Goal: Transaction & Acquisition: Download file/media

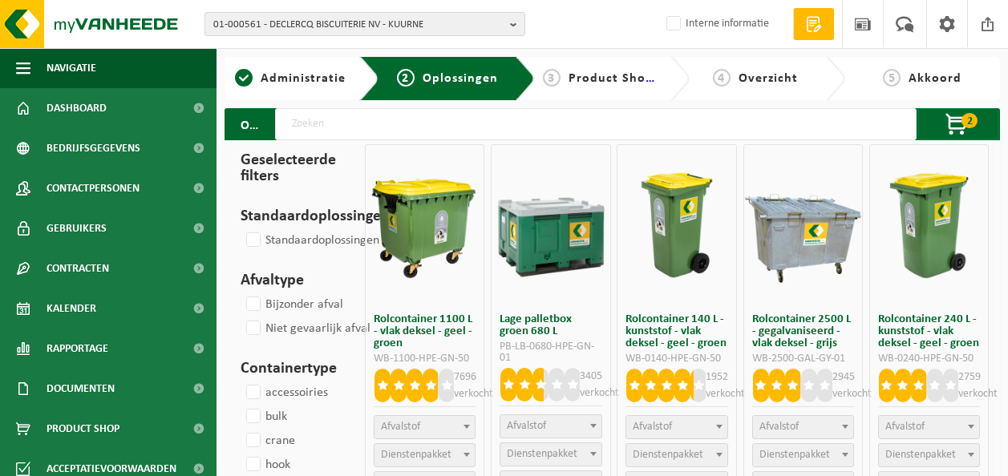
select select
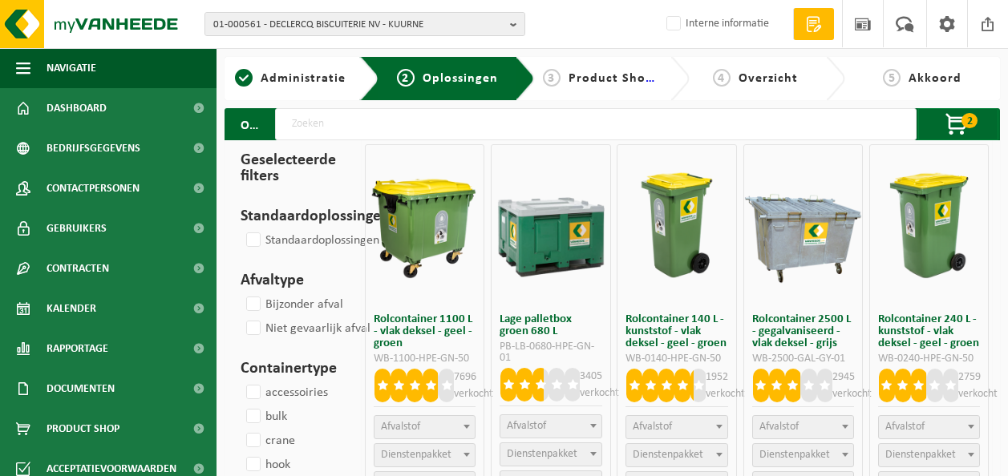
select select
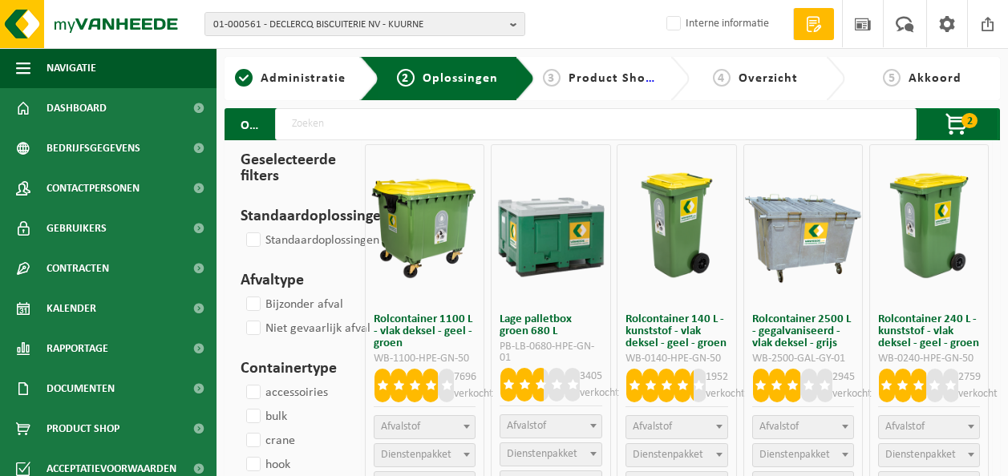
select select
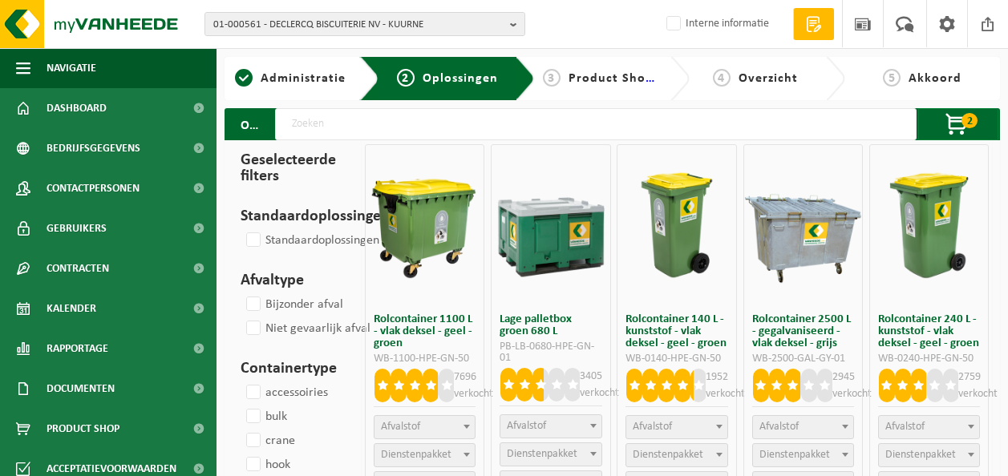
select select
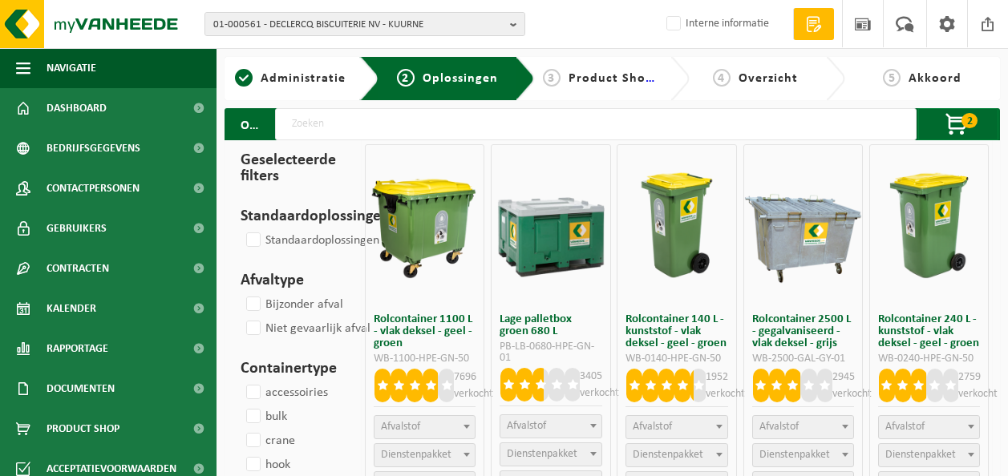
select select
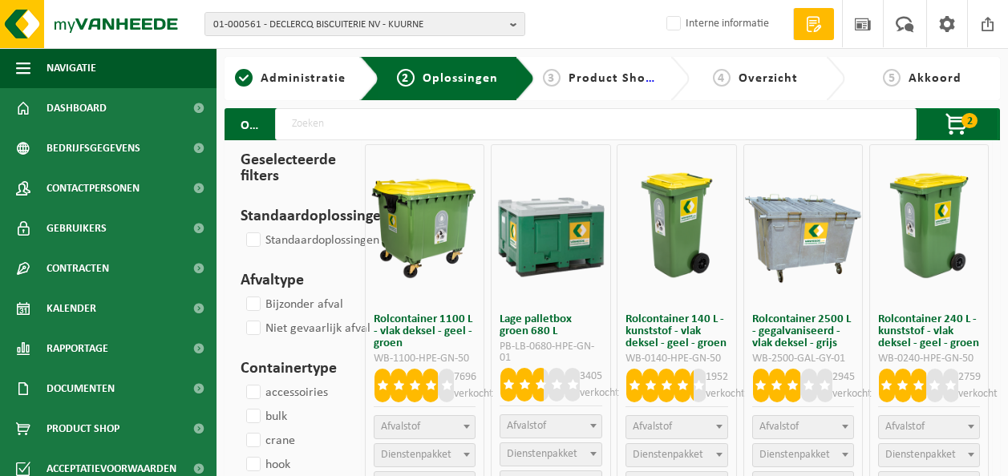
select select
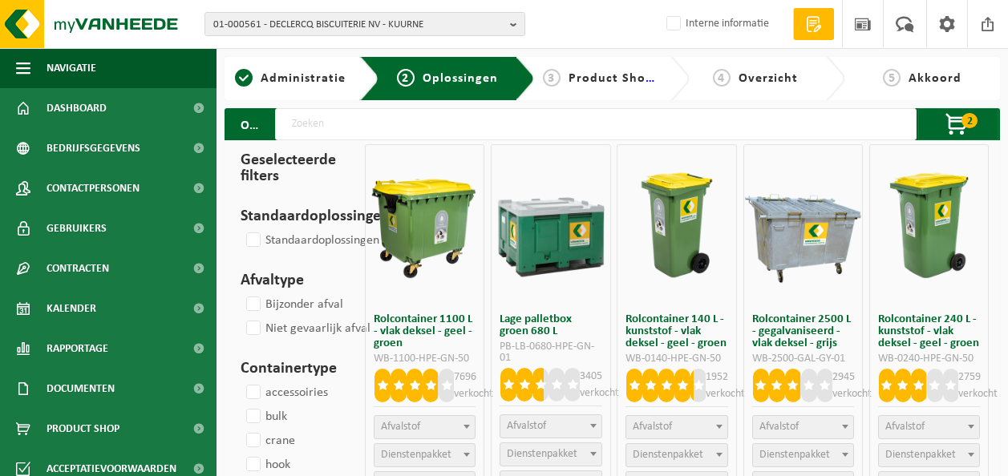
select select
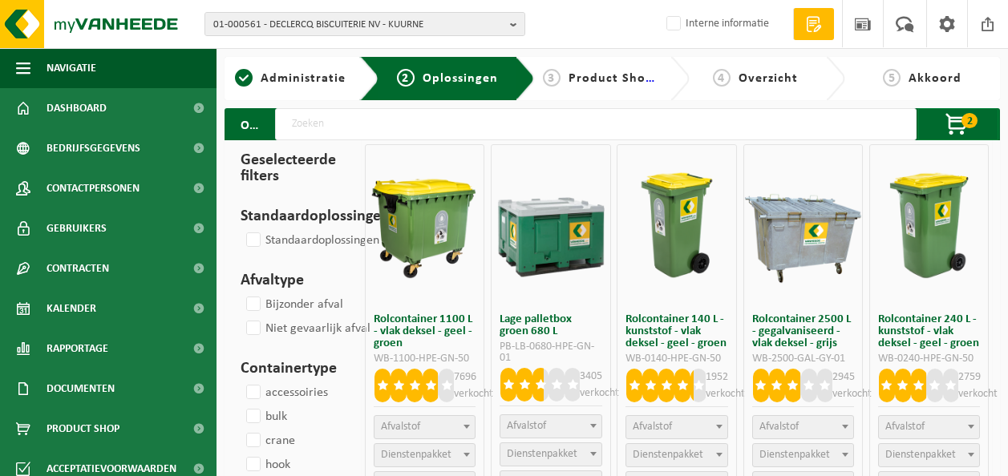
select select
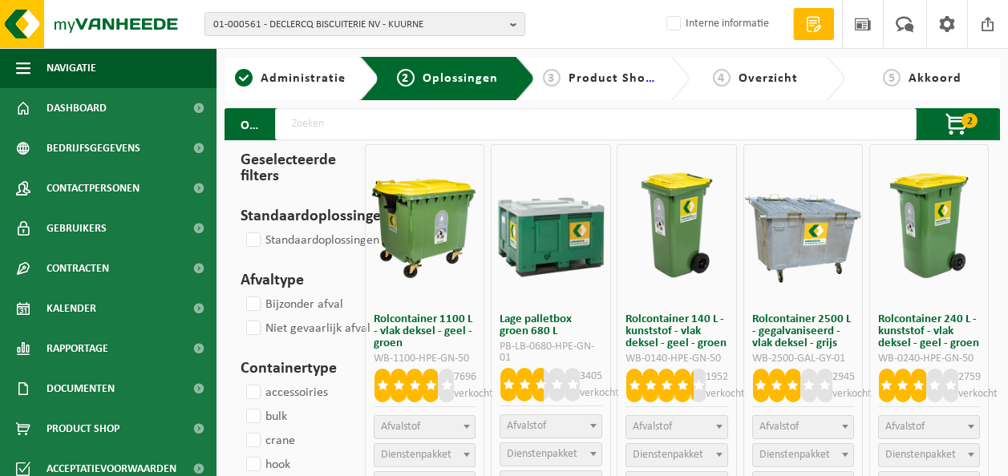
select select
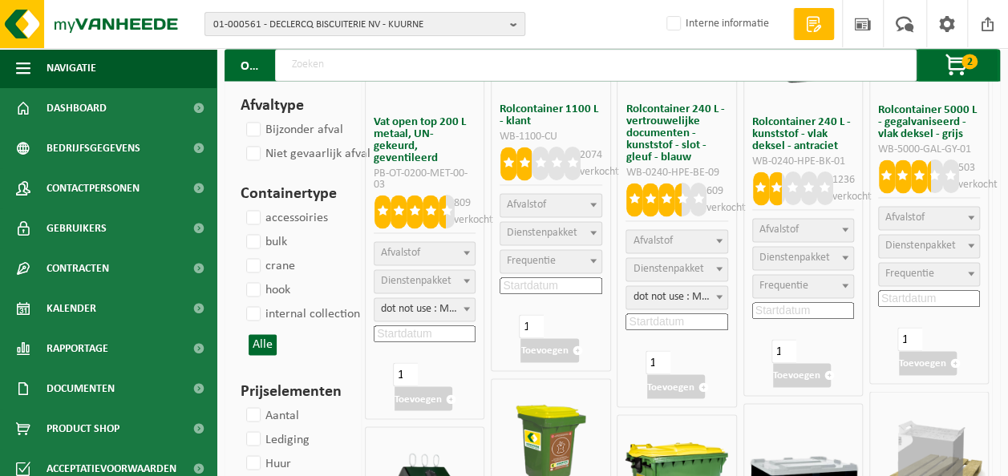
click at [476, 29] on span "01-000561 - DECLERCQ BISCUITERIE NV - KUURNE" at bounding box center [358, 25] width 290 height 24
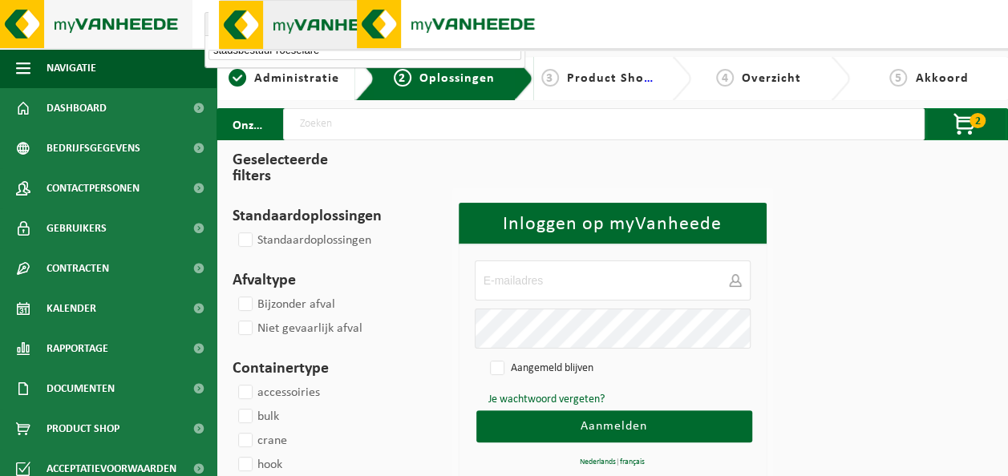
type input "stadsbestuur roeselare"
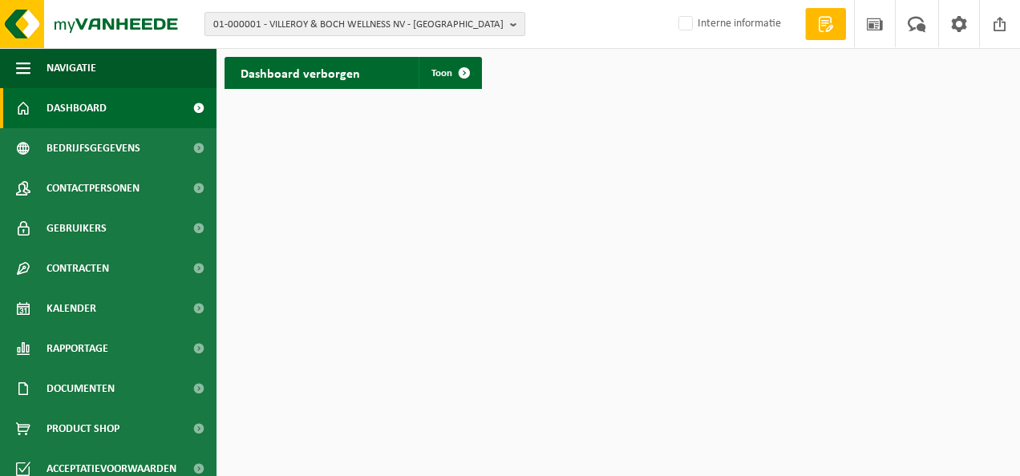
click at [376, 20] on span "01-000001 - VILLEROY & BOCH WELLNESS NV - ROESELARE" at bounding box center [358, 25] width 290 height 24
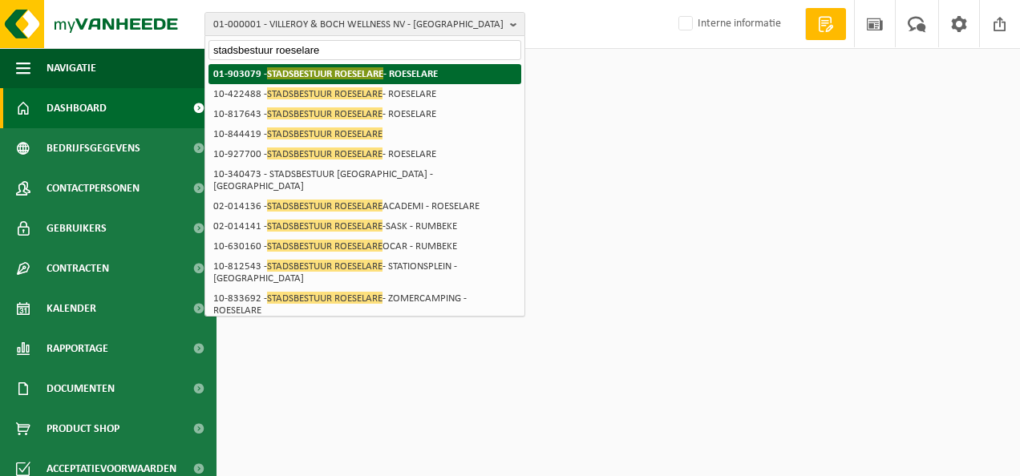
type input "stadsbestuur roeselare"
click at [364, 74] on span "STADSBESTUUR ROESELARE" at bounding box center [325, 73] width 116 height 12
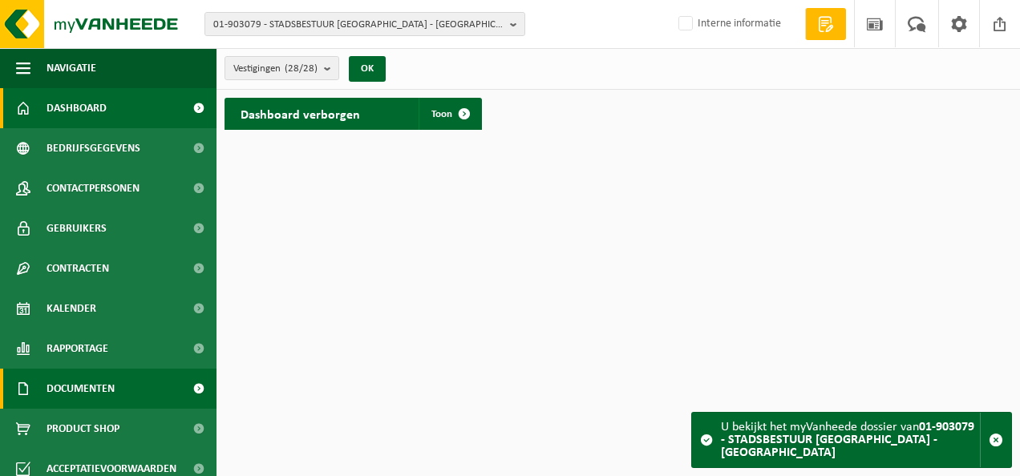
click at [77, 390] on span "Documenten" at bounding box center [80, 389] width 68 height 40
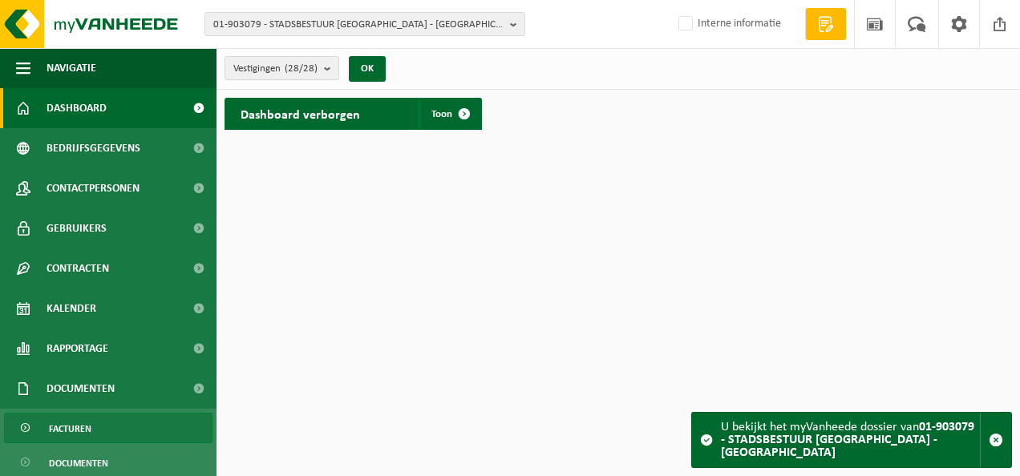
click at [83, 428] on span "Facturen" at bounding box center [70, 429] width 42 height 30
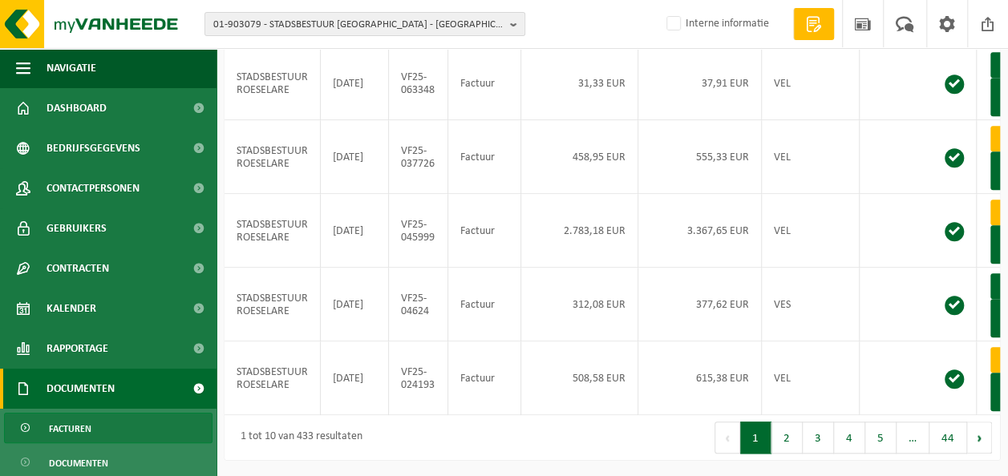
scroll to position [701, 0]
click at [790, 443] on button "2" at bounding box center [786, 438] width 31 height 32
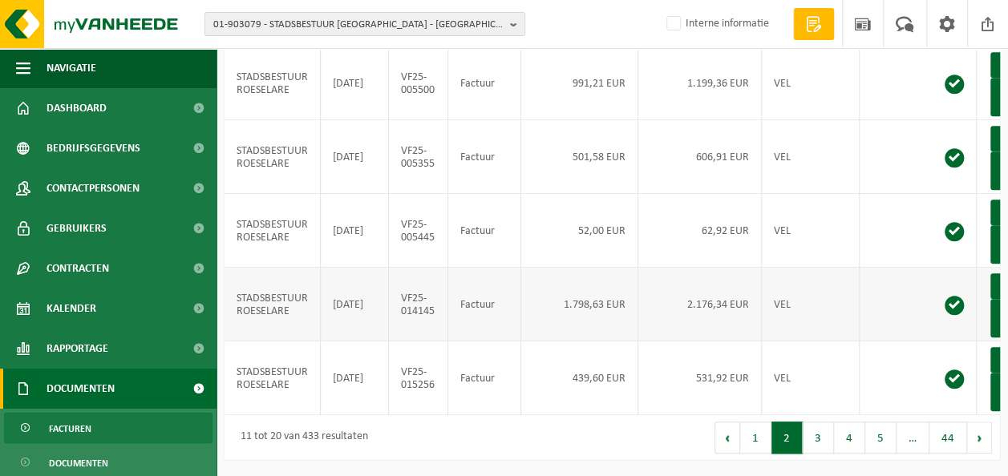
scroll to position [0, 71]
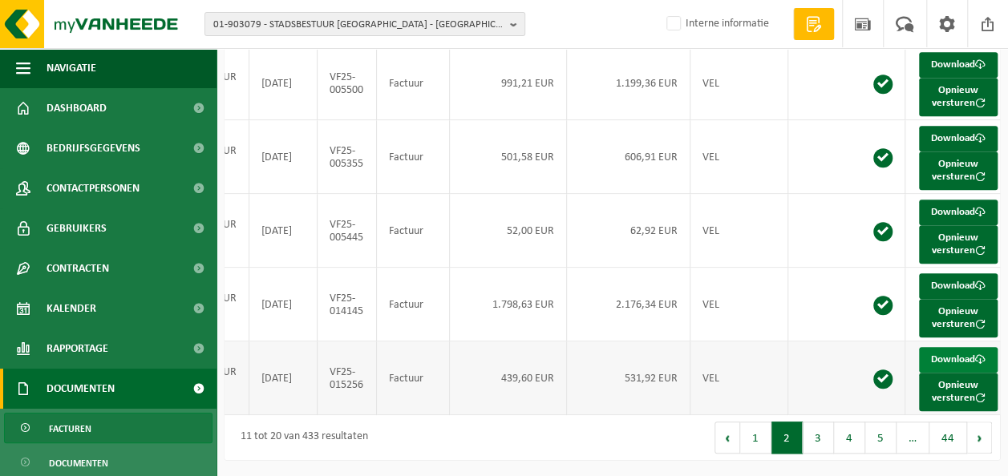
click at [941, 347] on link "Download" at bounding box center [958, 360] width 79 height 26
click at [932, 273] on link "Download" at bounding box center [958, 286] width 79 height 26
click at [813, 437] on button "3" at bounding box center [817, 438] width 31 height 32
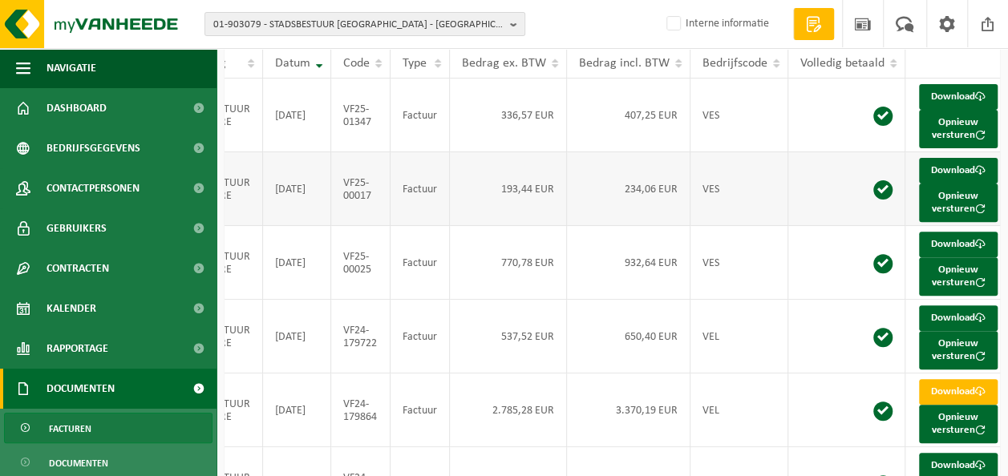
scroll to position [321, 0]
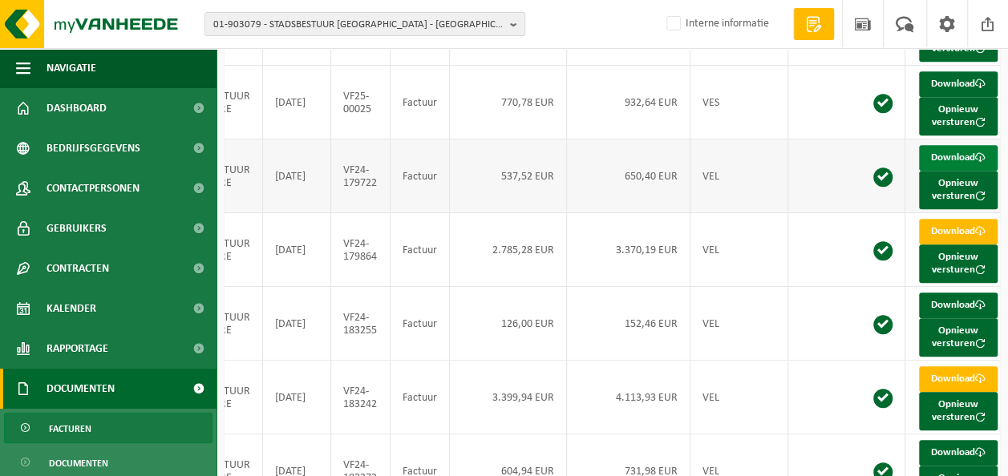
click at [956, 171] on link "Download" at bounding box center [958, 158] width 79 height 26
click at [952, 245] on link "Download" at bounding box center [958, 232] width 79 height 26
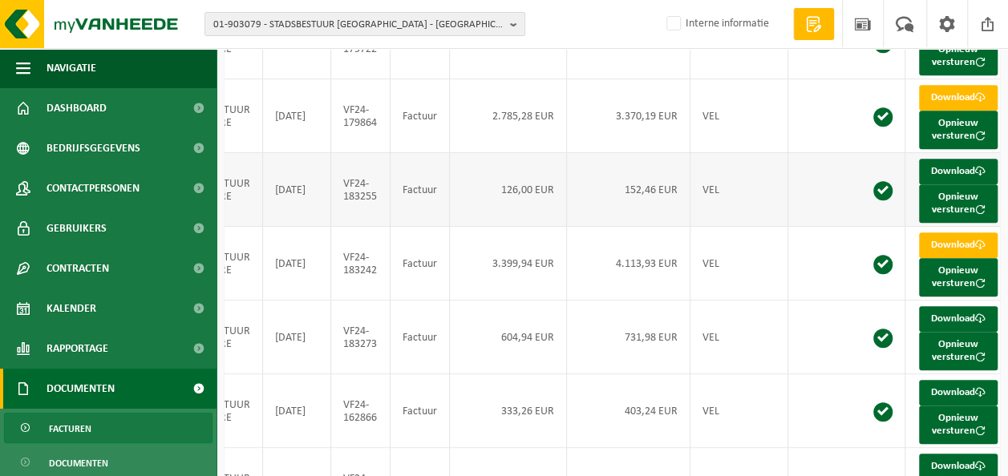
scroll to position [481, 0]
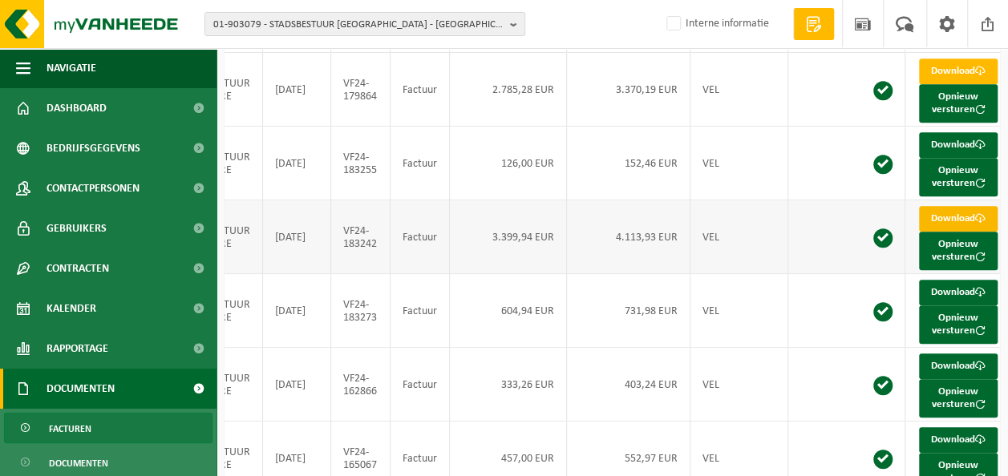
click at [926, 232] on link "Download" at bounding box center [958, 219] width 79 height 26
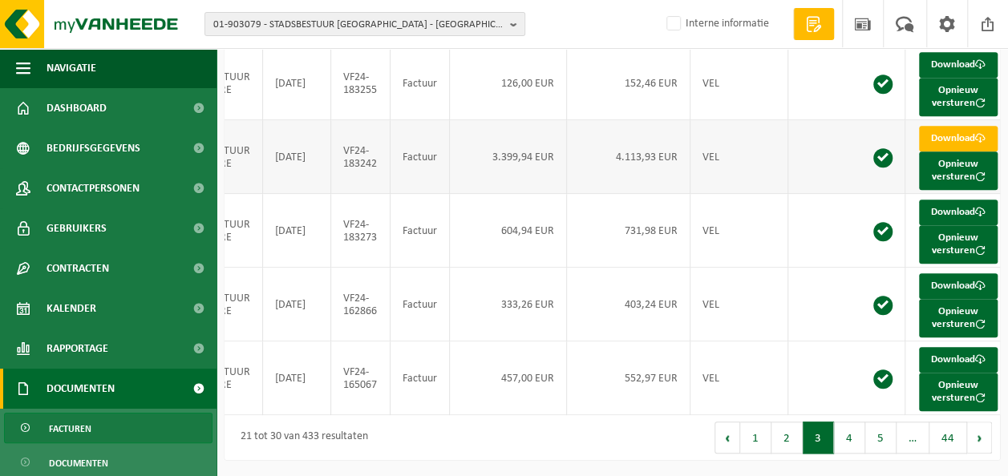
scroll to position [701, 0]
click at [839, 436] on button "4" at bounding box center [849, 438] width 31 height 32
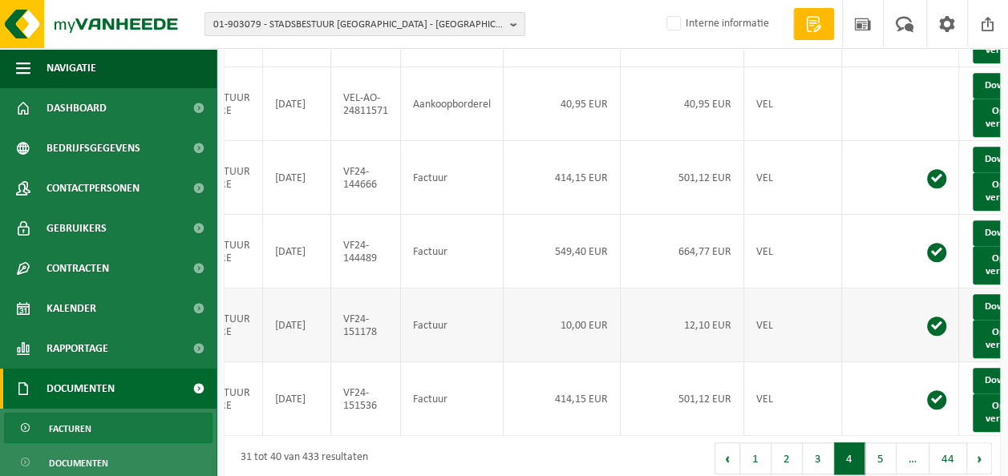
scroll to position [300, 0]
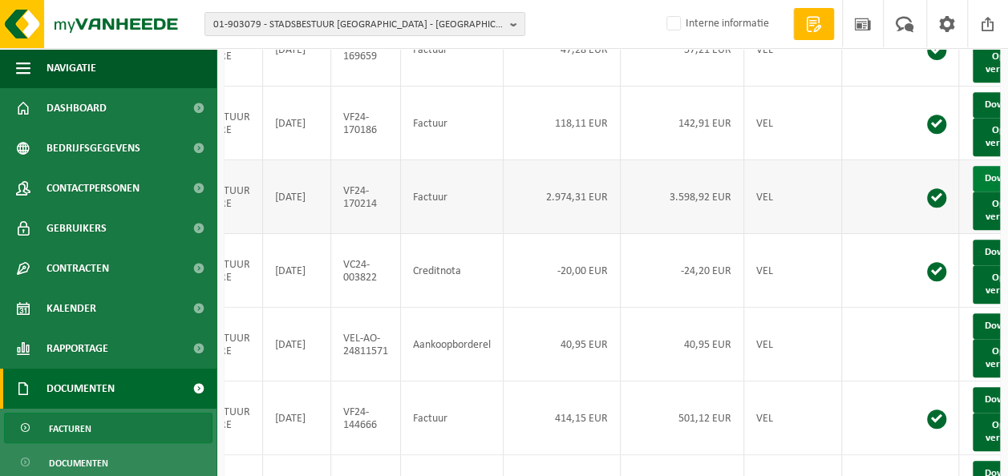
click at [987, 192] on link "Download" at bounding box center [1011, 179] width 79 height 26
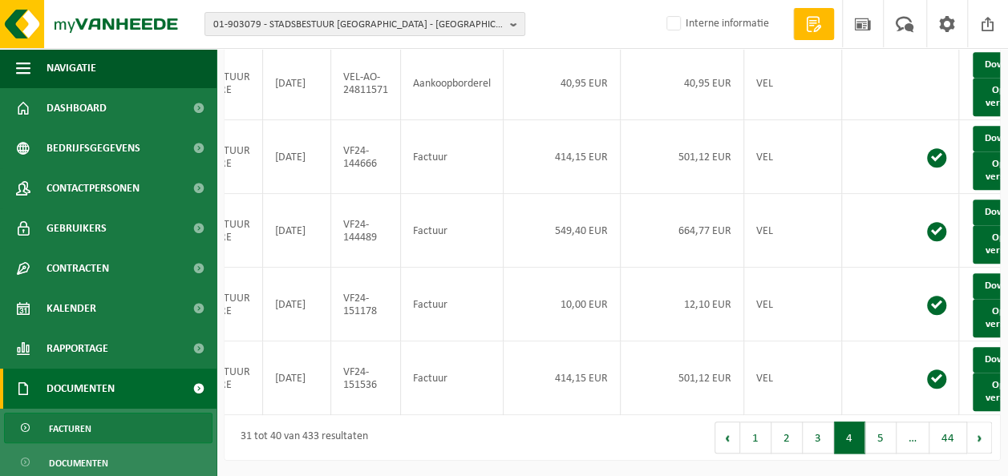
scroll to position [701, 0]
click at [875, 434] on button "5" at bounding box center [880, 438] width 31 height 32
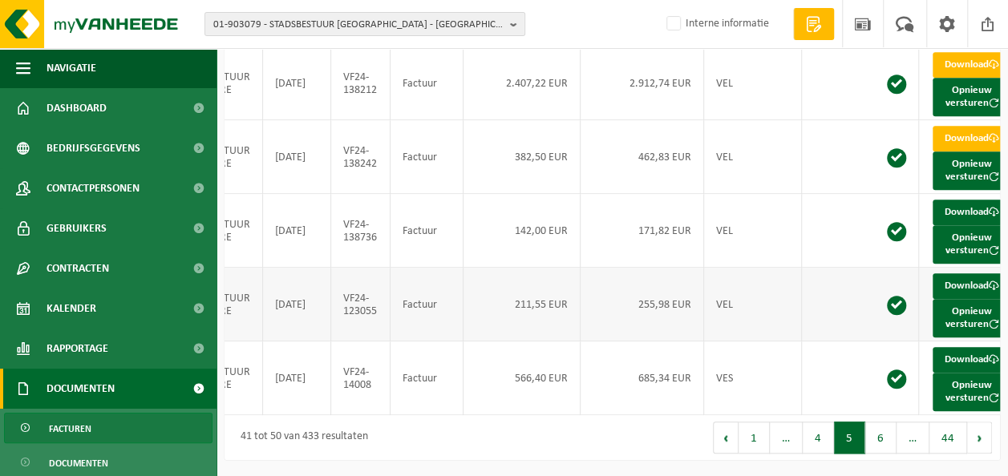
scroll to position [460, 0]
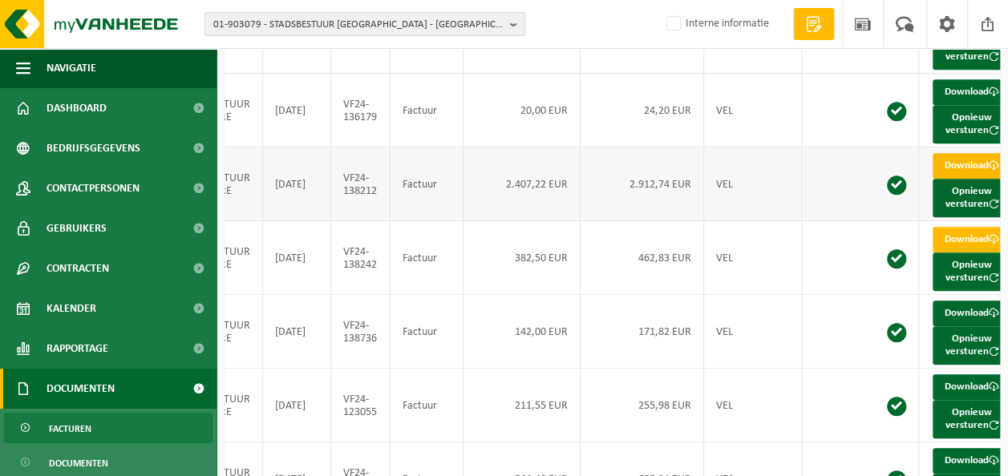
click at [964, 179] on link "Download" at bounding box center [971, 166] width 79 height 26
click at [579, 14] on div "01-903079 - STADSBESTUUR ROESELARE - ROESELARE 10-931287 - NIEUWJAARSDRINK STAD…" at bounding box center [504, 24] width 1008 height 49
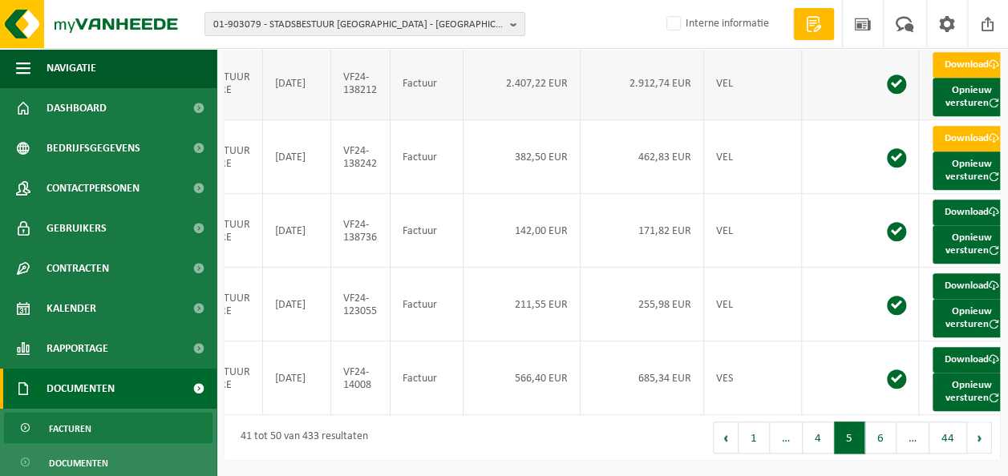
scroll to position [701, 0]
click at [828, 454] on div "Eerste Vorige 1 … 4 5 6 … 44 Volgende Laatste" at bounding box center [806, 437] width 388 height 45
click at [819, 444] on button "4" at bounding box center [817, 438] width 31 height 32
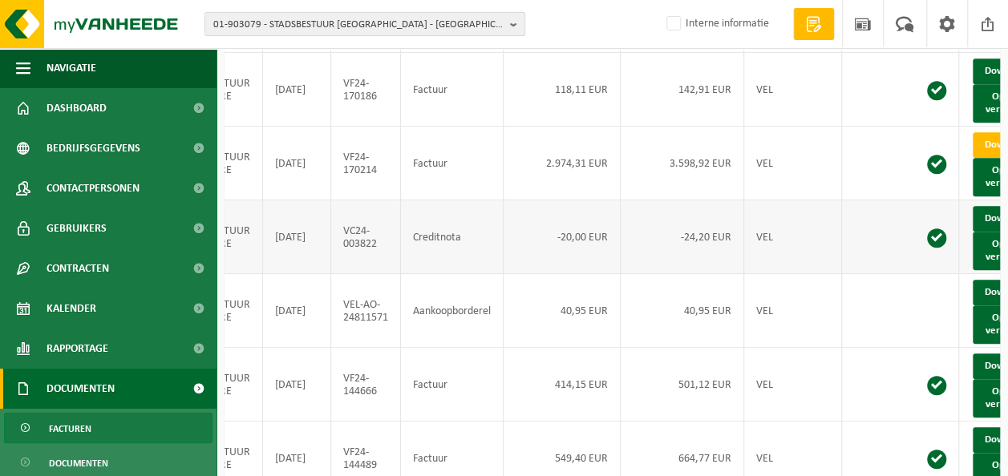
scroll to position [300, 0]
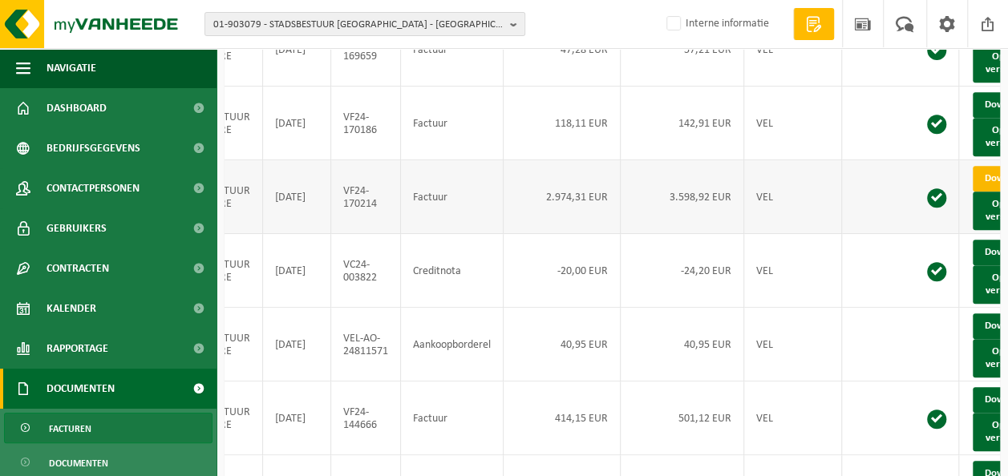
click at [976, 192] on link "Download" at bounding box center [1011, 179] width 79 height 26
click at [298, 14] on span "01-903079 - STADSBESTUUR ROESELARE - ROESELARE" at bounding box center [358, 25] width 290 height 24
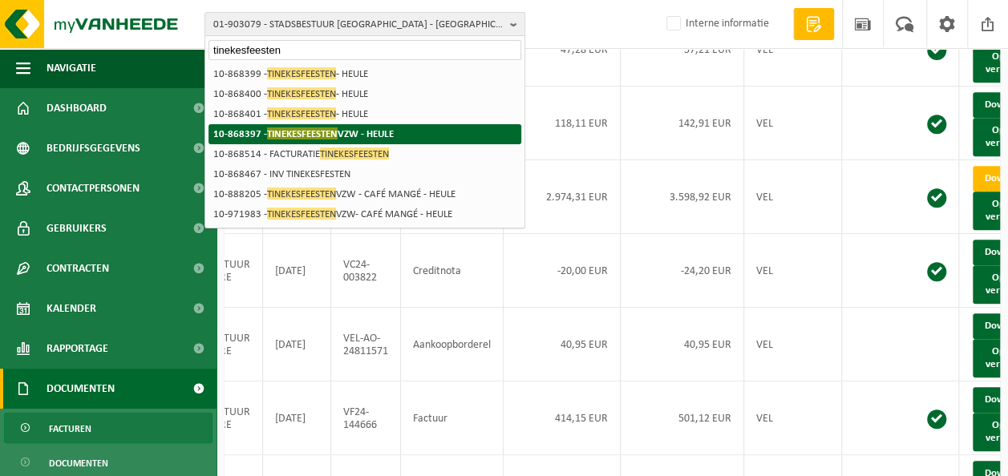
type input "tinekesfeesten"
click at [330, 128] on span "TINEKESFEESTEN" at bounding box center [302, 133] width 71 height 12
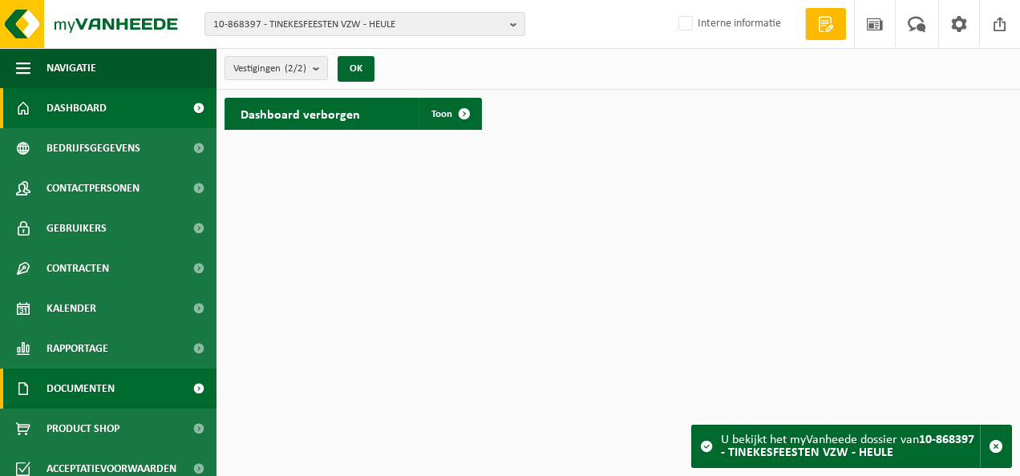
click at [77, 386] on span "Documenten" at bounding box center [80, 389] width 68 height 40
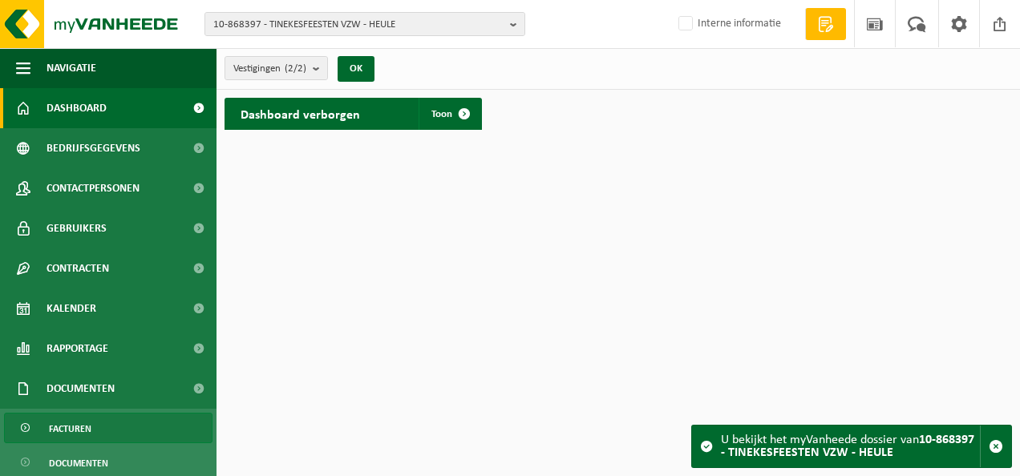
click at [83, 422] on span "Facturen" at bounding box center [70, 429] width 42 height 30
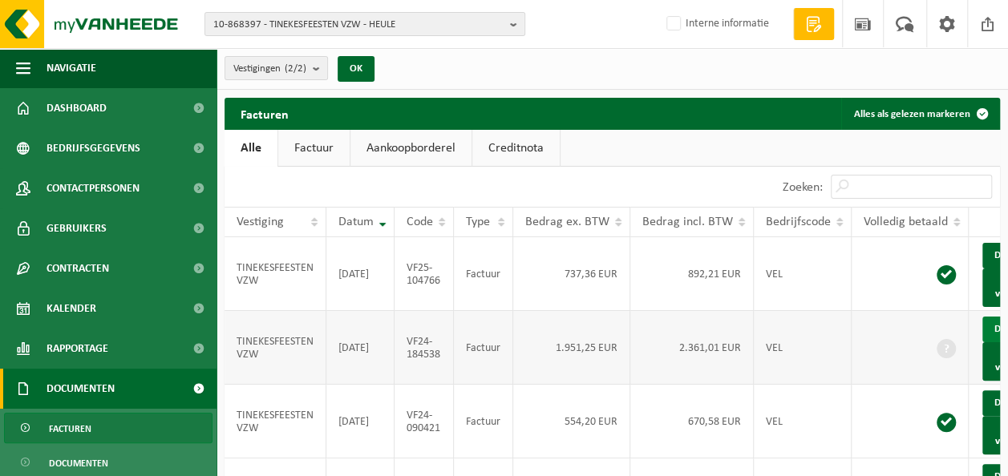
click at [992, 337] on link "Download" at bounding box center [1021, 330] width 79 height 26
